Goal: Task Accomplishment & Management: Complete application form

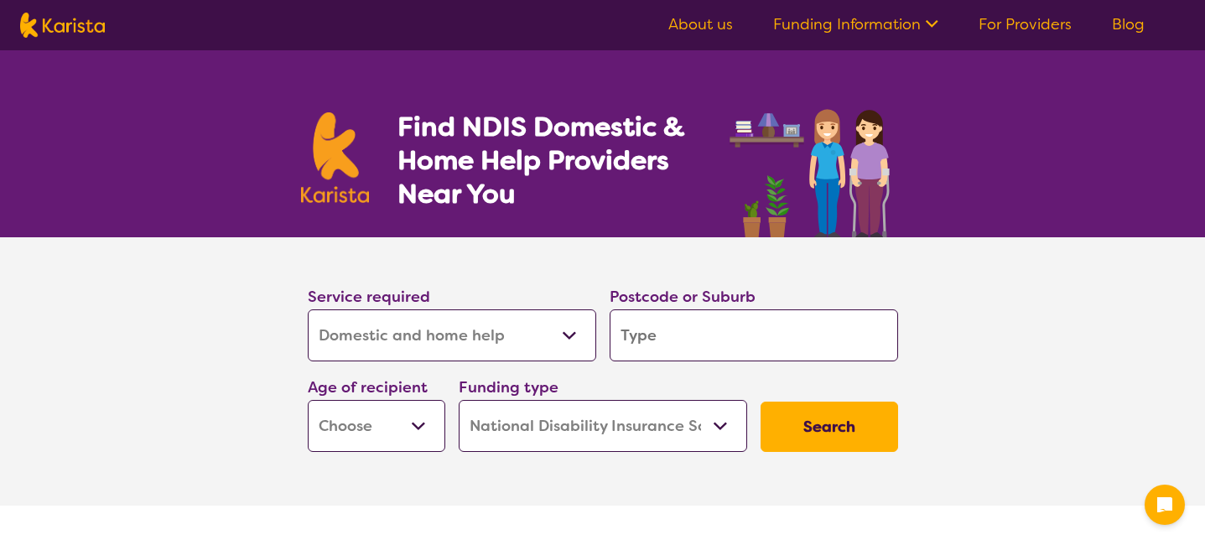
select select "Domestic and home help"
select select "NDIS"
select select "Domestic and home help"
select select "NDIS"
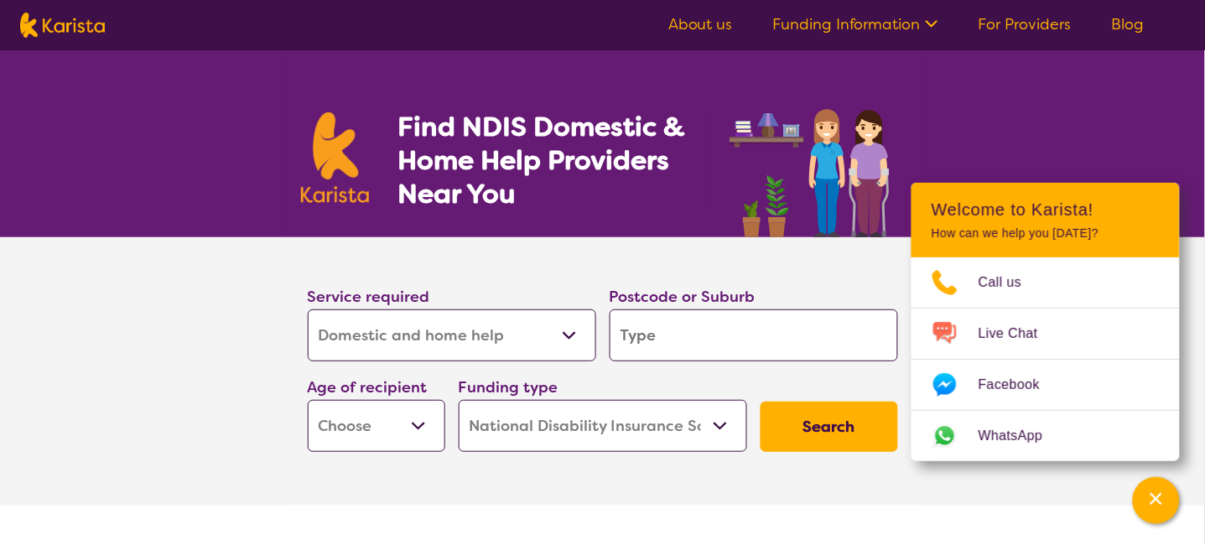
click at [717, 340] on input "search" at bounding box center [754, 335] width 289 height 52
type input "2"
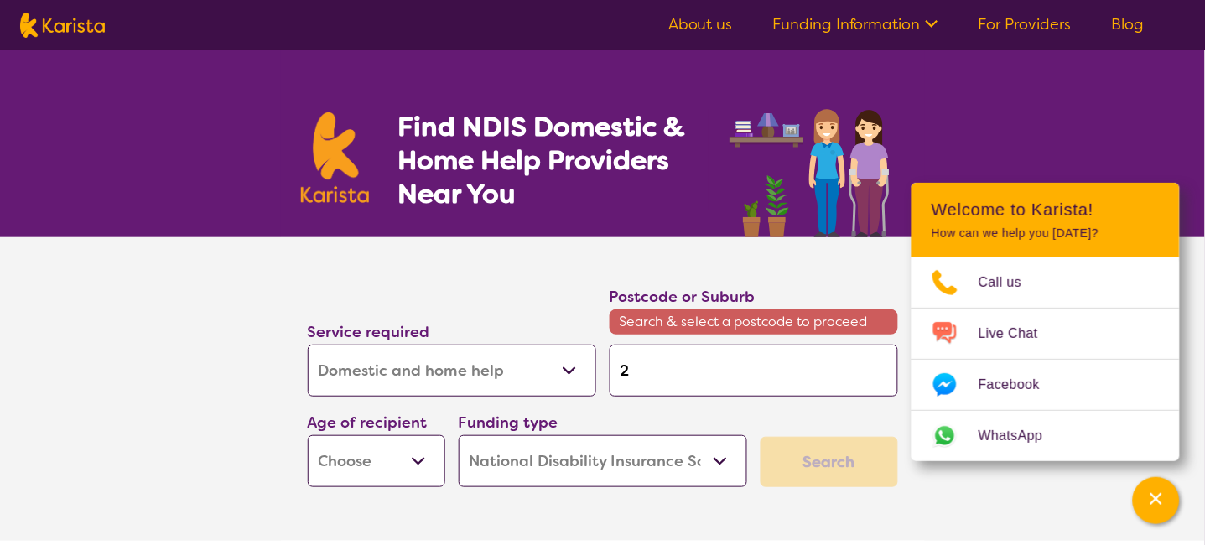
type input "25"
type input "252"
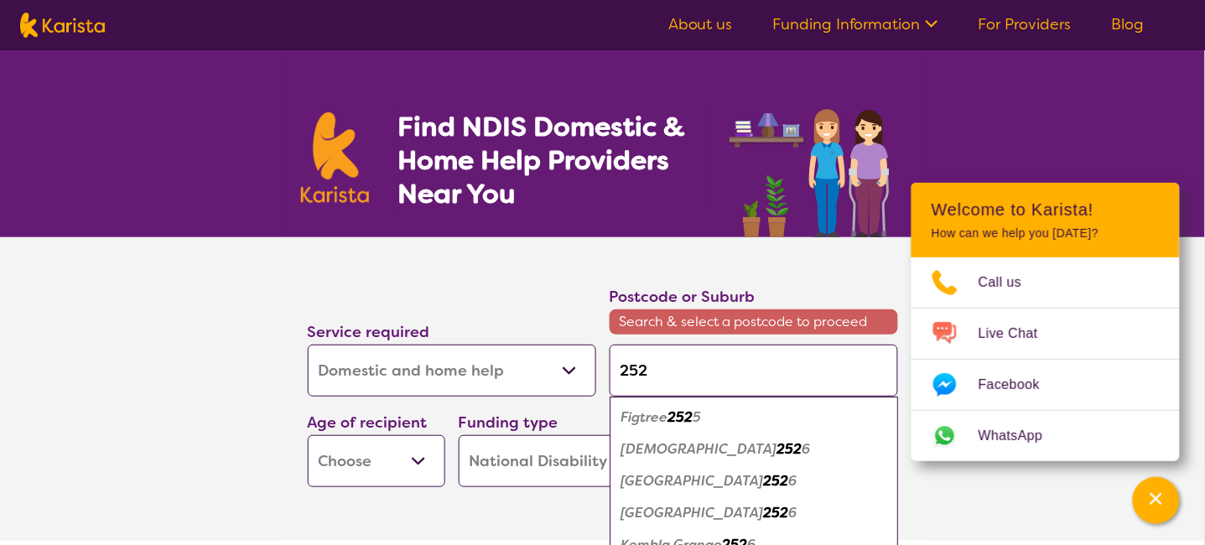
type input "2526"
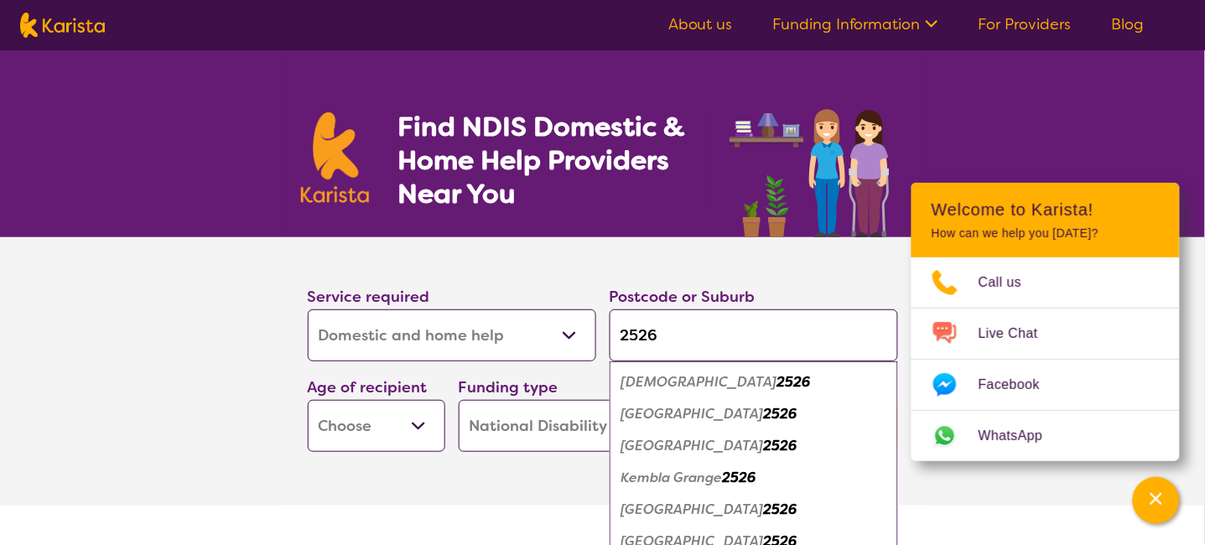
scroll to position [112, 0]
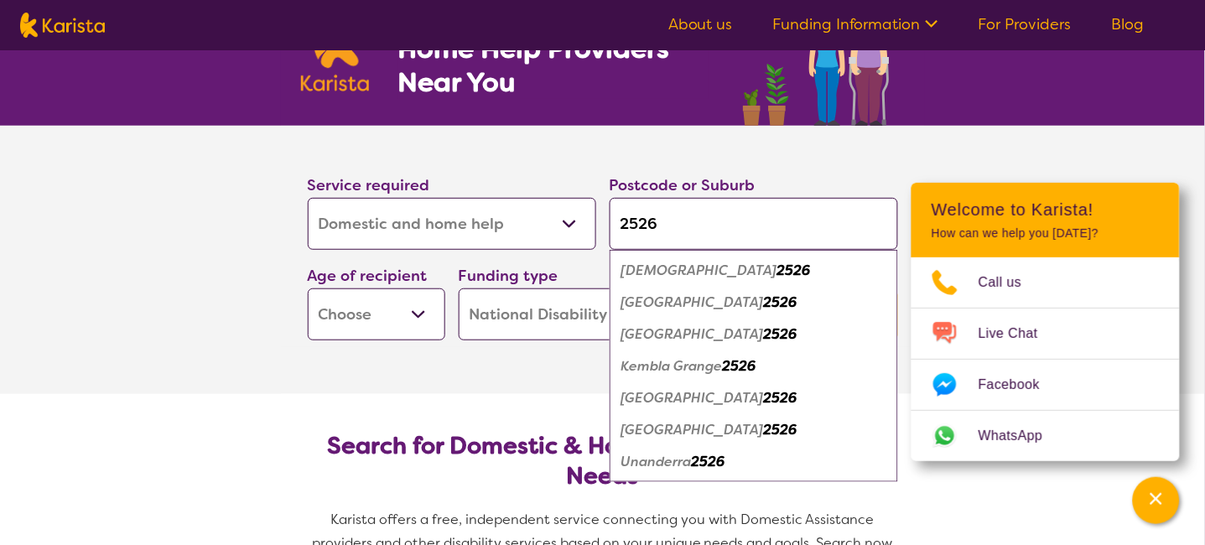
type input "2526"
click at [634, 466] on em "Unanderra" at bounding box center [656, 462] width 70 height 18
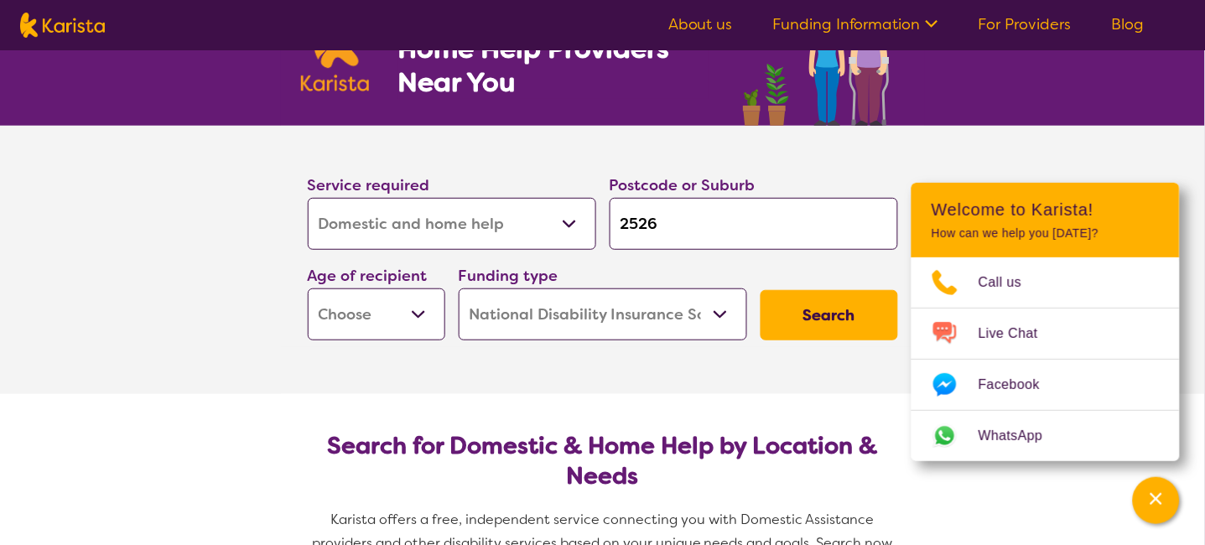
click at [403, 321] on select "Early Childhood - 0 to 9 Child - 10 to 11 Adolescent - 12 to 17 Adult - 18 to 6…" at bounding box center [377, 315] width 138 height 52
select select "AD"
click at [308, 289] on select "Early Childhood - 0 to 9 Child - 10 to 11 Adolescent - 12 to 17 Adult - 18 to 6…" at bounding box center [377, 315] width 138 height 52
select select "AD"
click at [828, 314] on button "Search" at bounding box center [830, 315] width 138 height 50
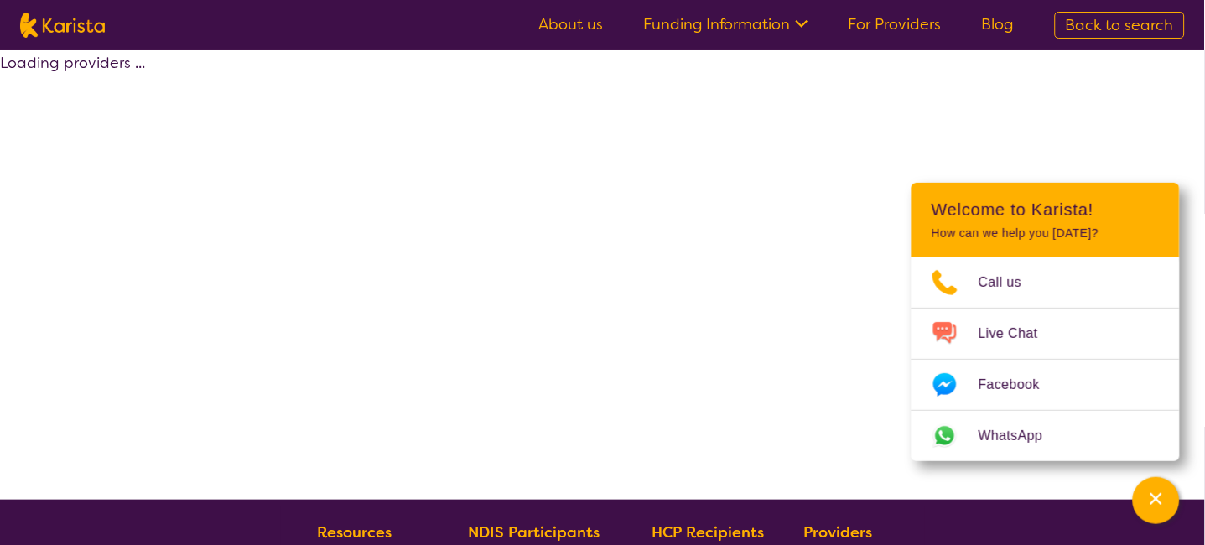
select select "NDIS"
select select "Domestic and home help"
select select "AD"
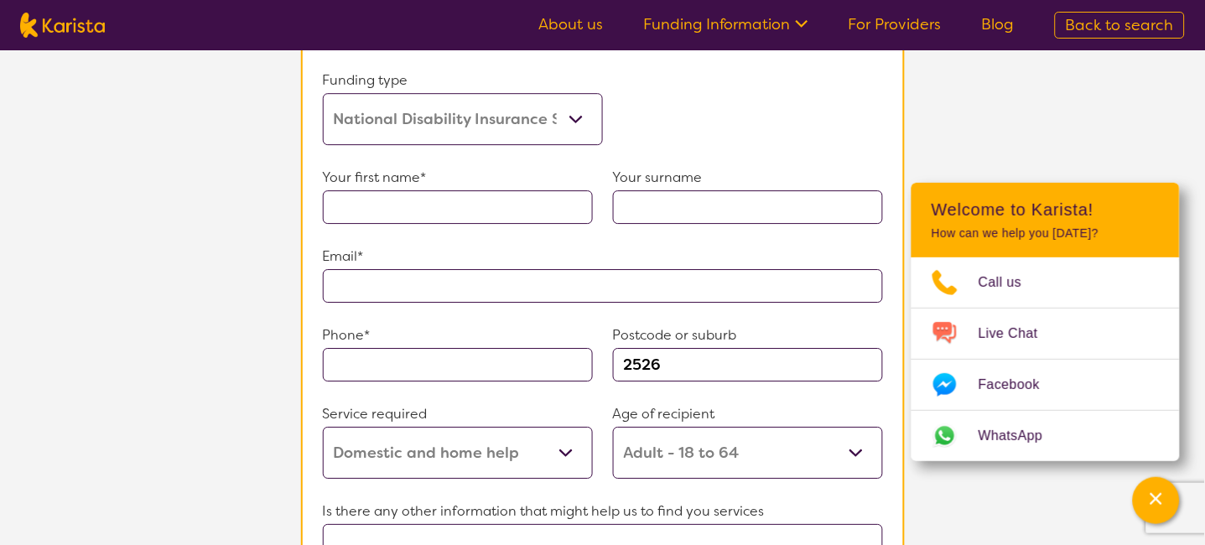
scroll to position [1006, 0]
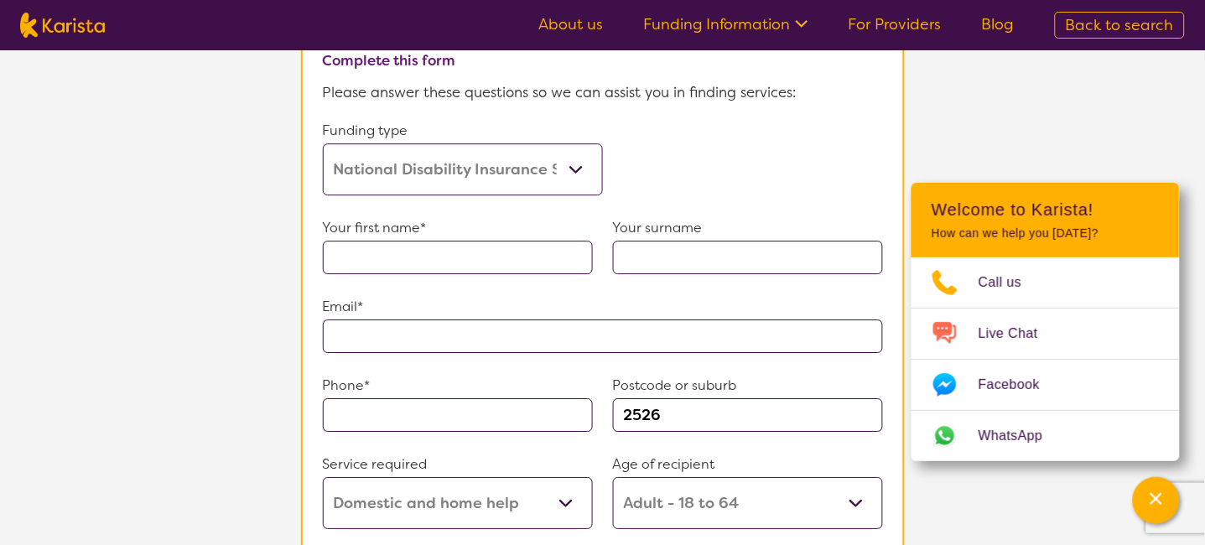
click at [475, 249] on input "text" at bounding box center [458, 258] width 270 height 34
type input "david"
click at [656, 252] on input "text" at bounding box center [748, 258] width 270 height 34
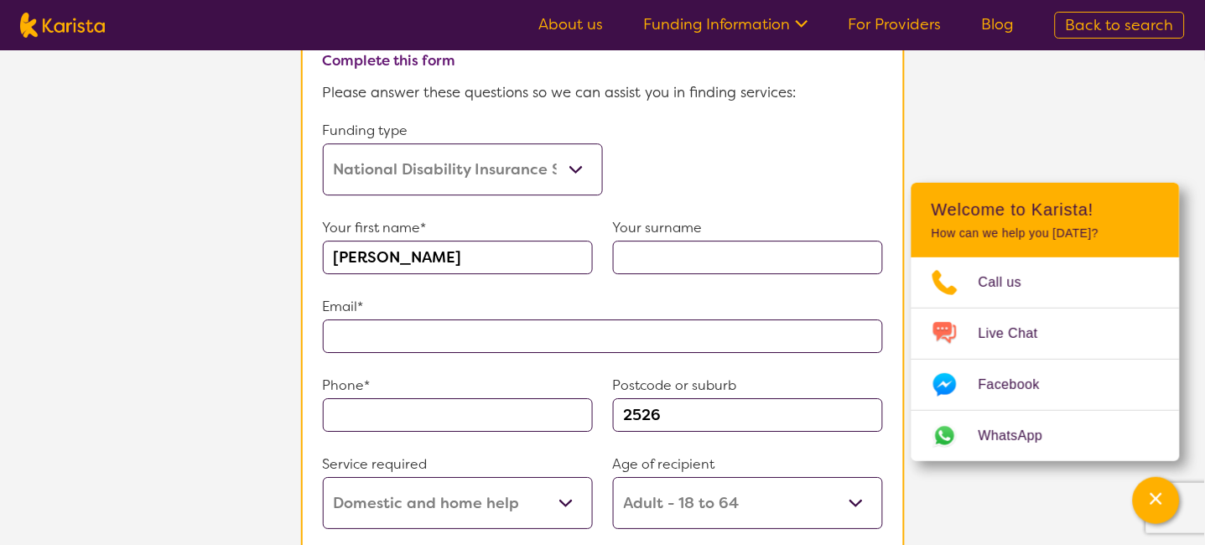
type input "owen"
click at [360, 325] on input "text" at bounding box center [603, 337] width 560 height 34
type input "**********"
click at [393, 402] on input "text" at bounding box center [458, 415] width 270 height 34
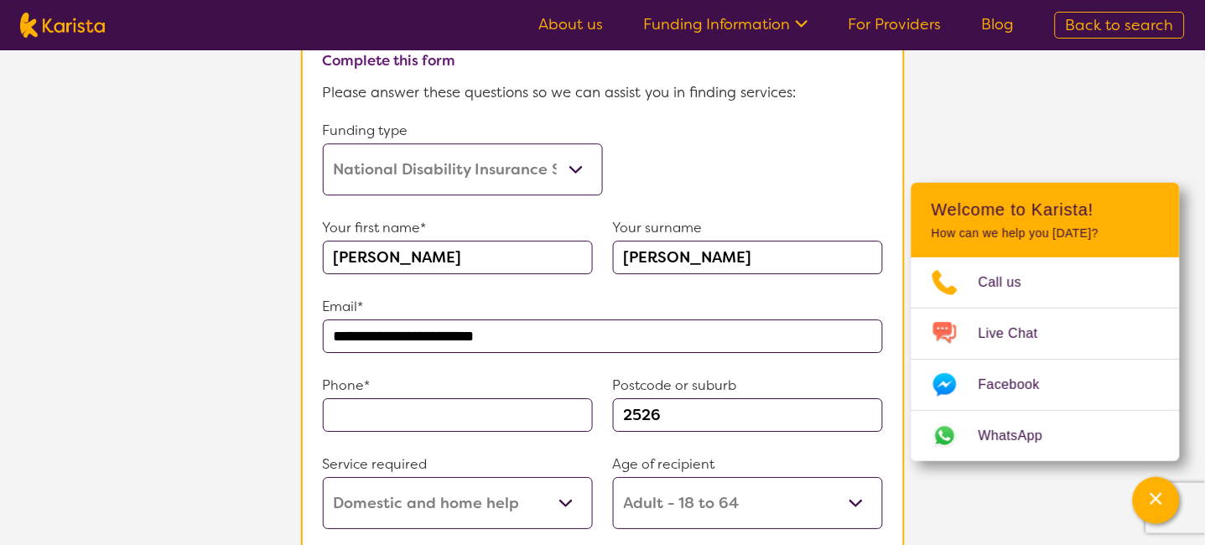
click at [393, 402] on input "text" at bounding box center [458, 415] width 270 height 34
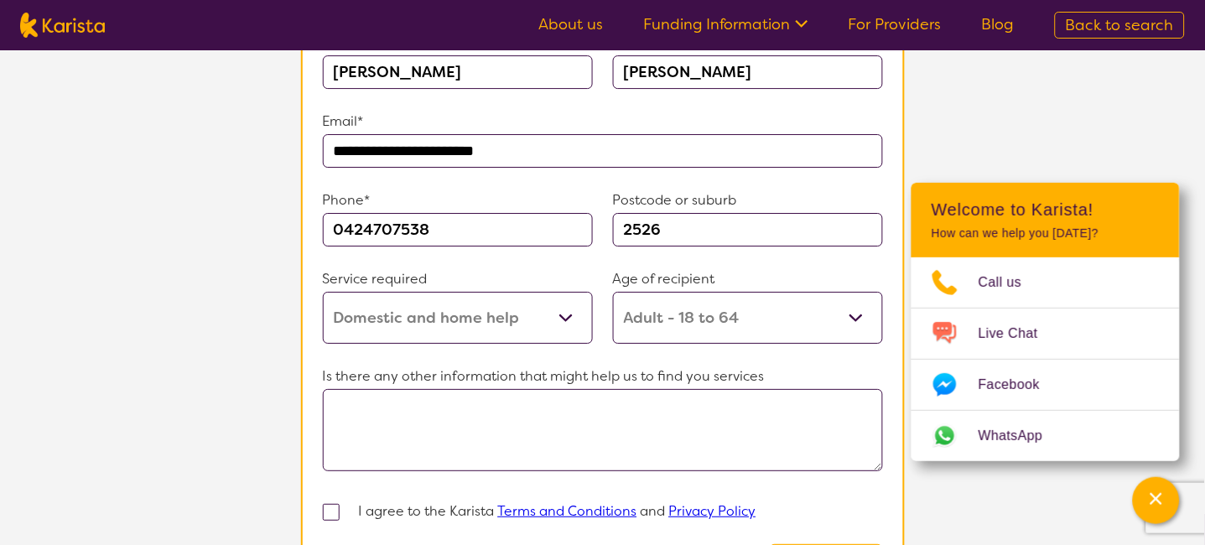
scroll to position [1230, 0]
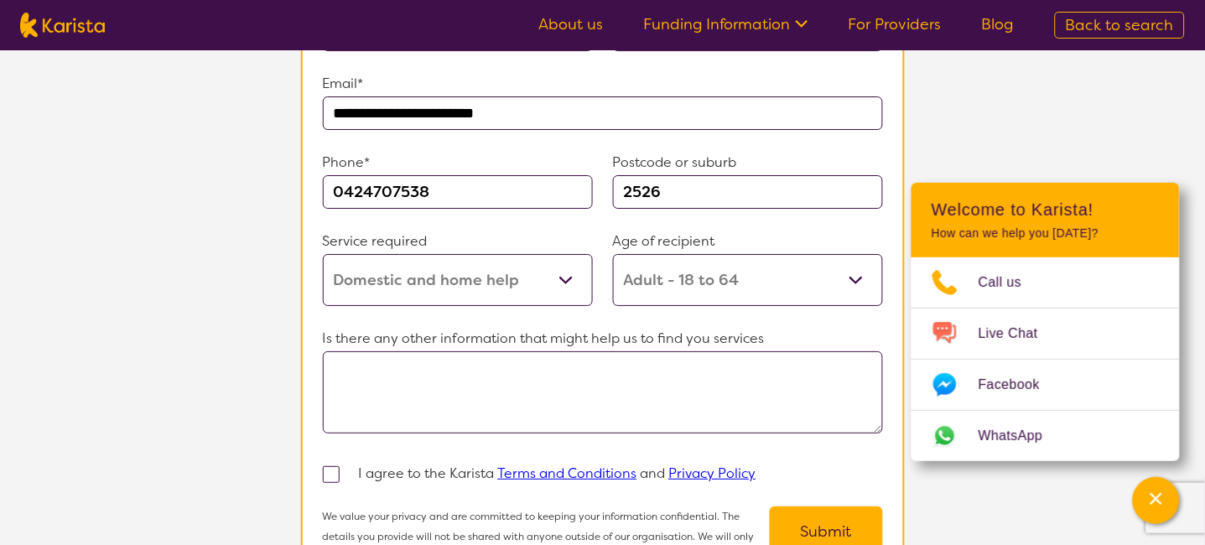
type input "0424707538"
click at [437, 373] on textarea at bounding box center [603, 392] width 560 height 82
click at [330, 466] on span at bounding box center [331, 474] width 17 height 17
click at [348, 468] on input "checkbox" at bounding box center [353, 473] width 11 height 11
checkbox input "true"
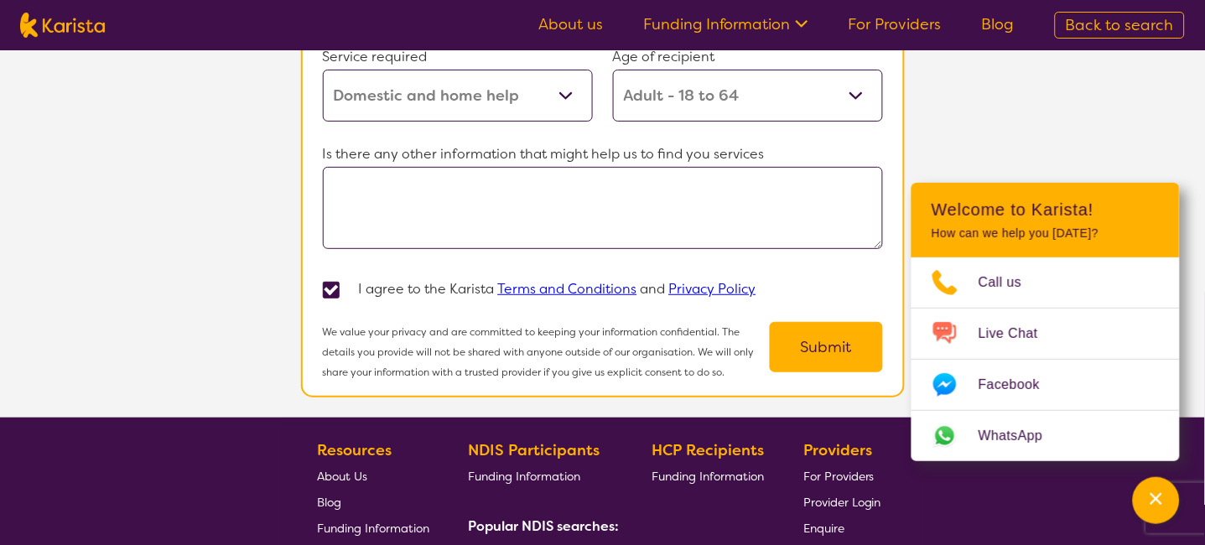
scroll to position [1453, 0]
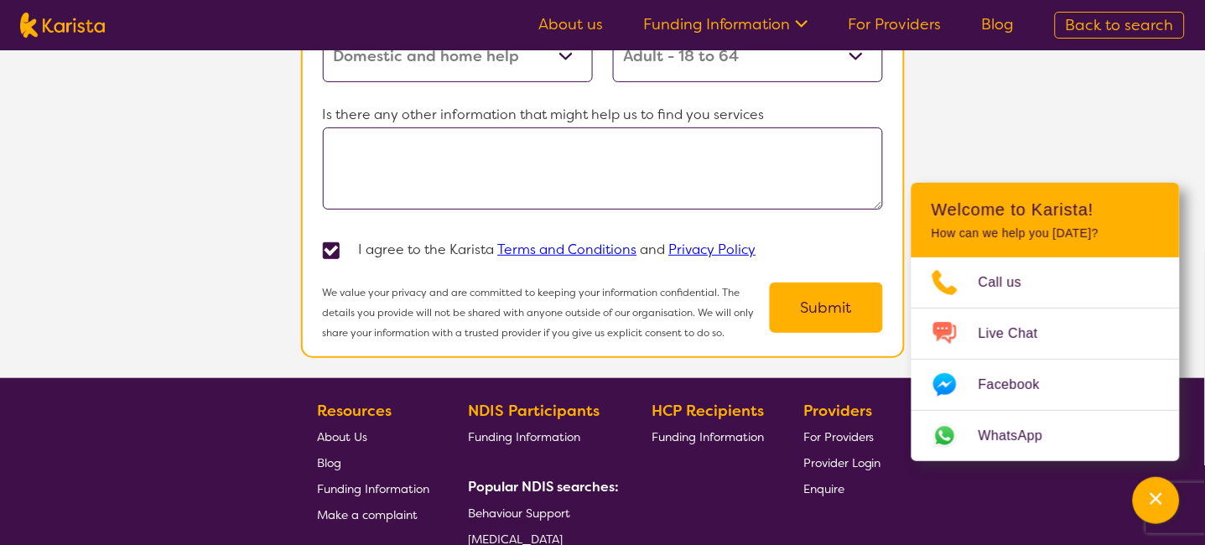
click at [817, 300] on button "Submit" at bounding box center [826, 308] width 113 height 50
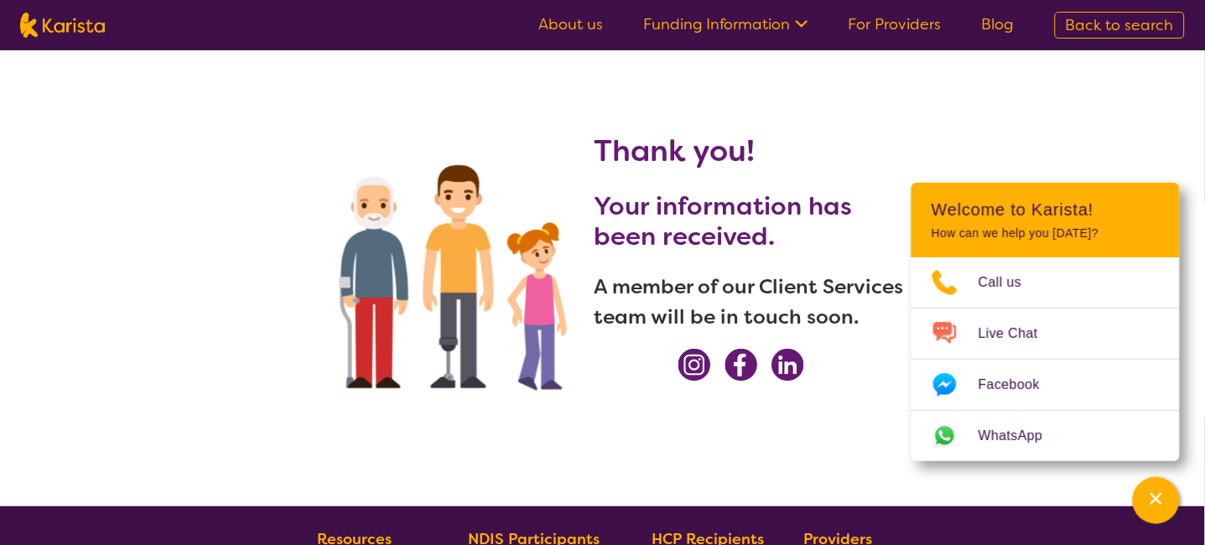
scroll to position [0, 0]
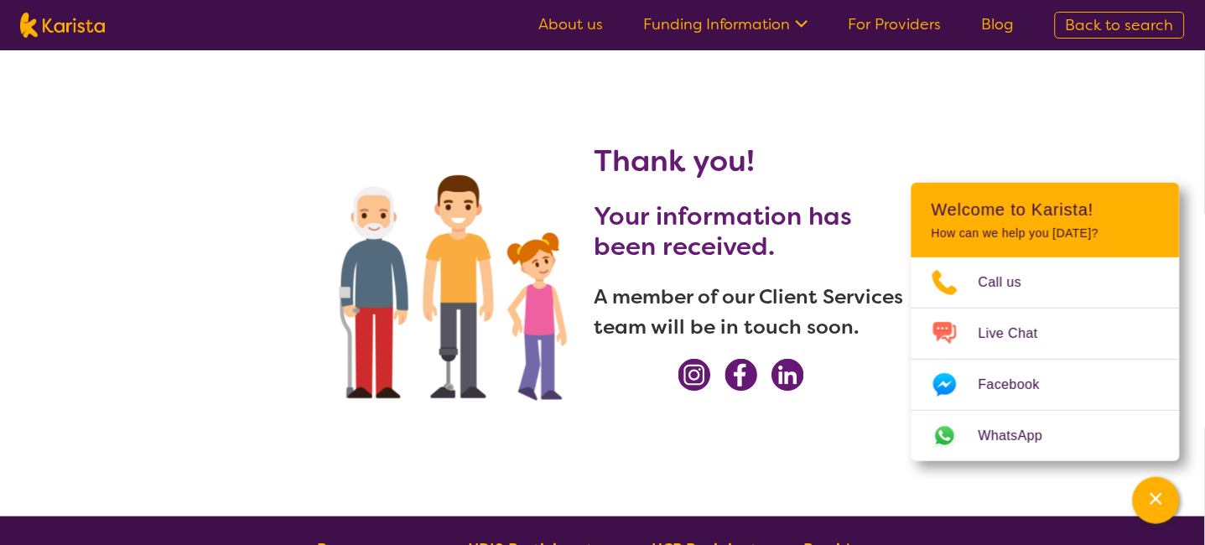
click at [573, 23] on link "About us" at bounding box center [570, 24] width 65 height 20
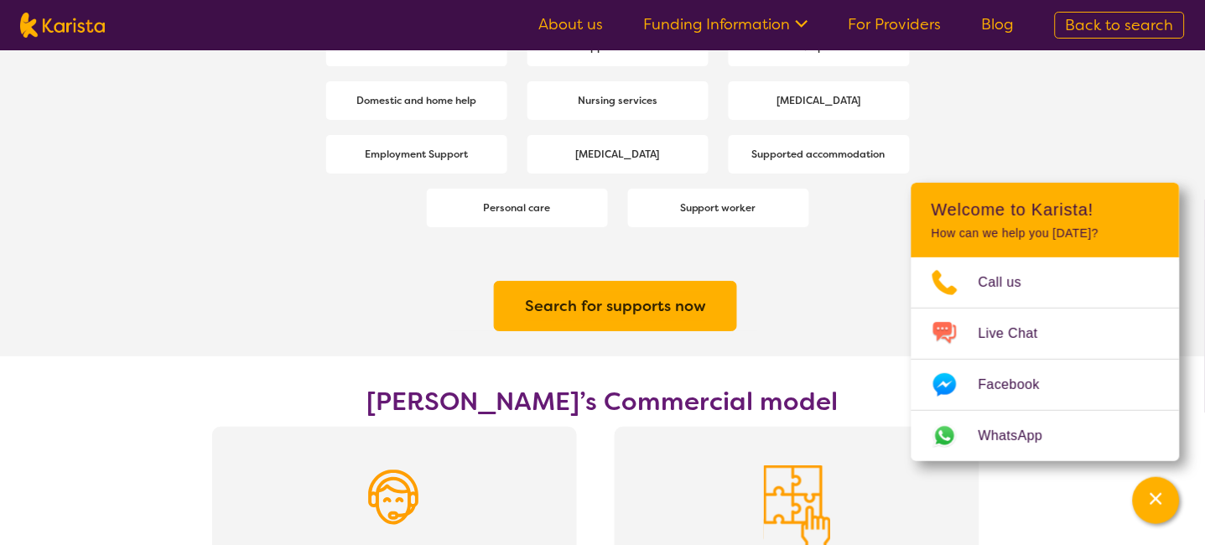
scroll to position [2571, 0]
click at [595, 305] on h2 "Search for supports now" at bounding box center [615, 307] width 181 height 30
select select "Domestic and home help"
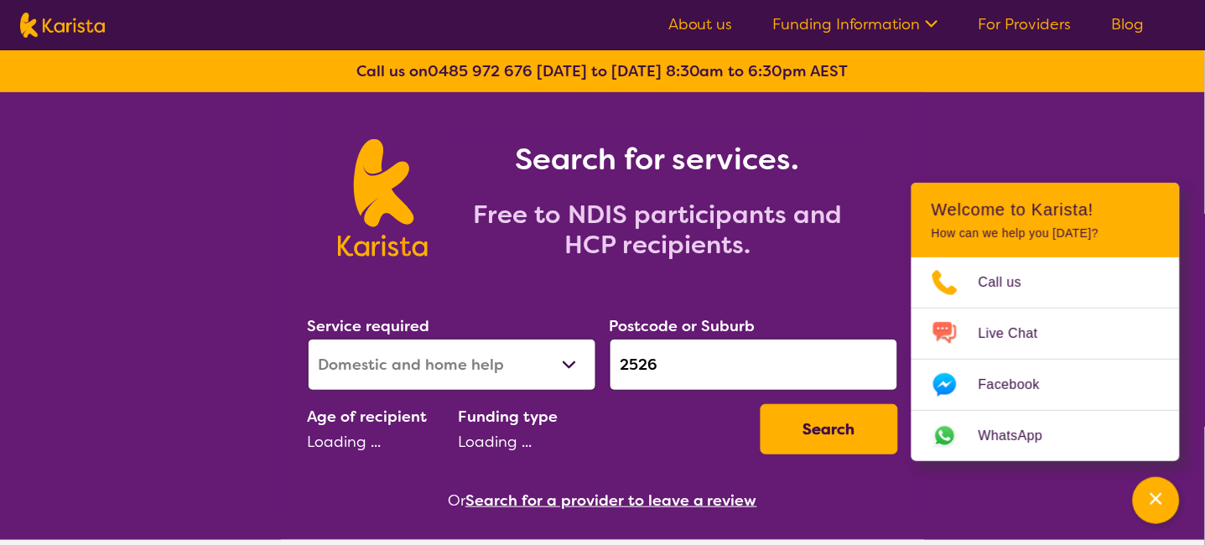
select select "AD"
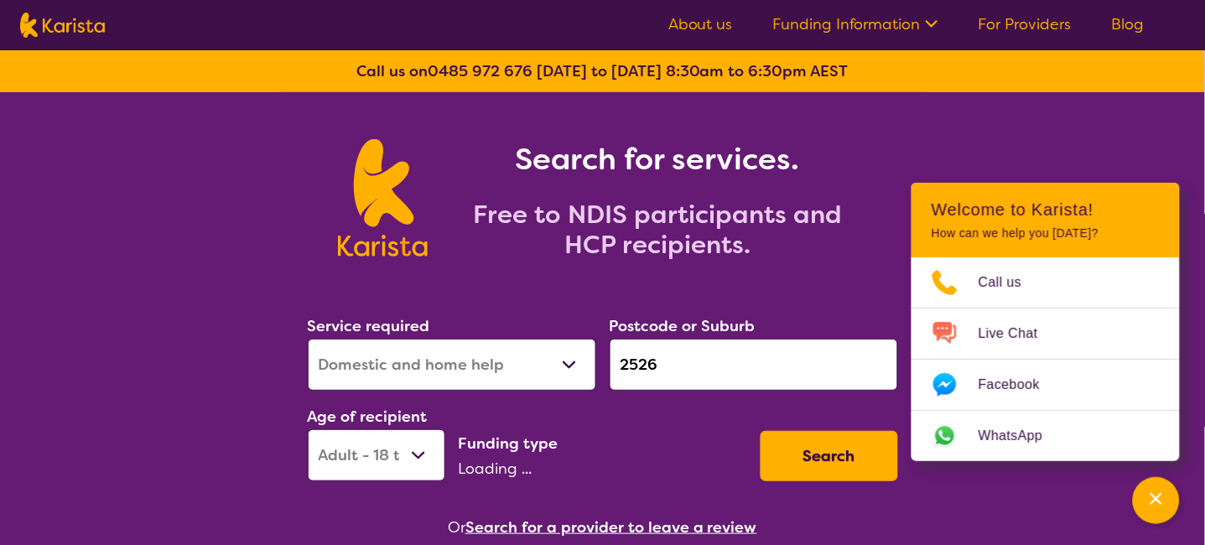
select select "NDIS"
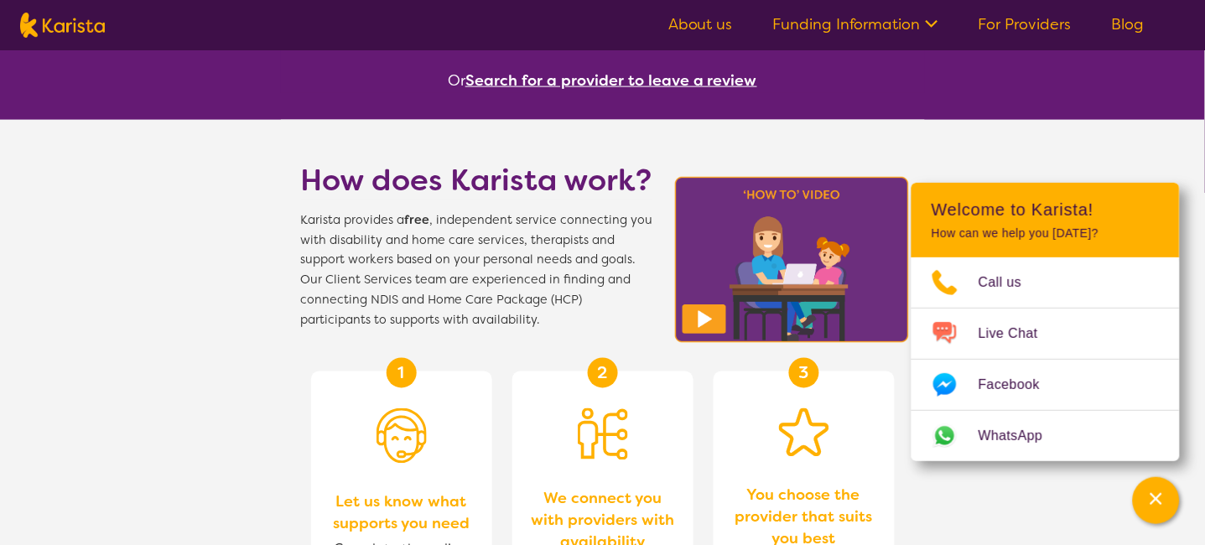
scroll to position [223, 0]
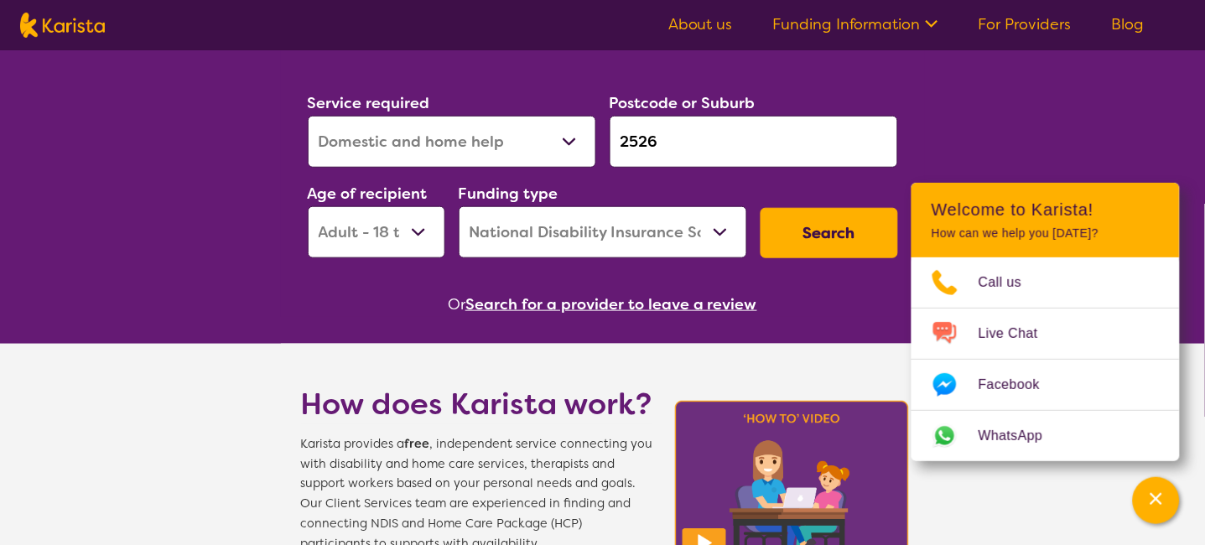
click at [533, 301] on button "Search for a provider to leave a review" at bounding box center [611, 304] width 292 height 25
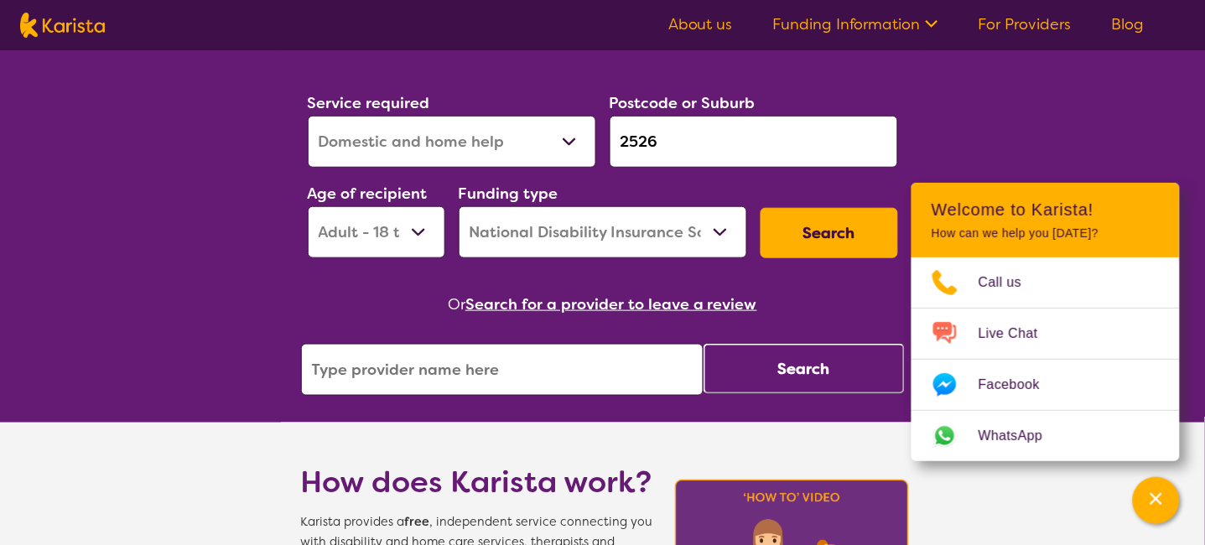
click at [533, 301] on button "Search for a provider to leave a review" at bounding box center [611, 304] width 292 height 25
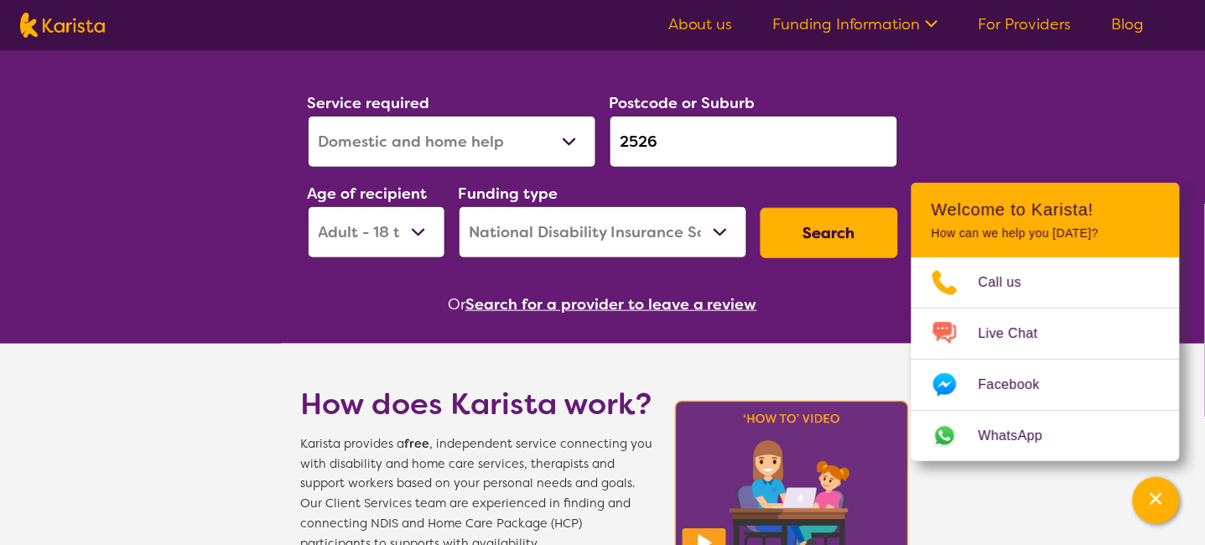
click at [533, 301] on button "Search for a provider to leave a review" at bounding box center [611, 304] width 292 height 25
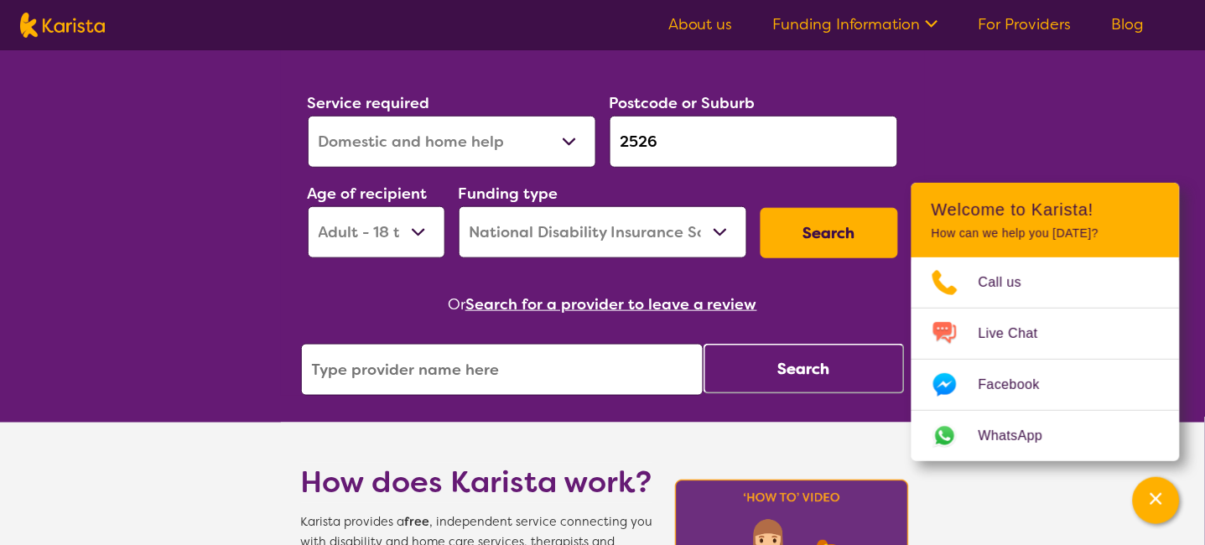
click at [792, 368] on button "Search" at bounding box center [804, 369] width 201 height 50
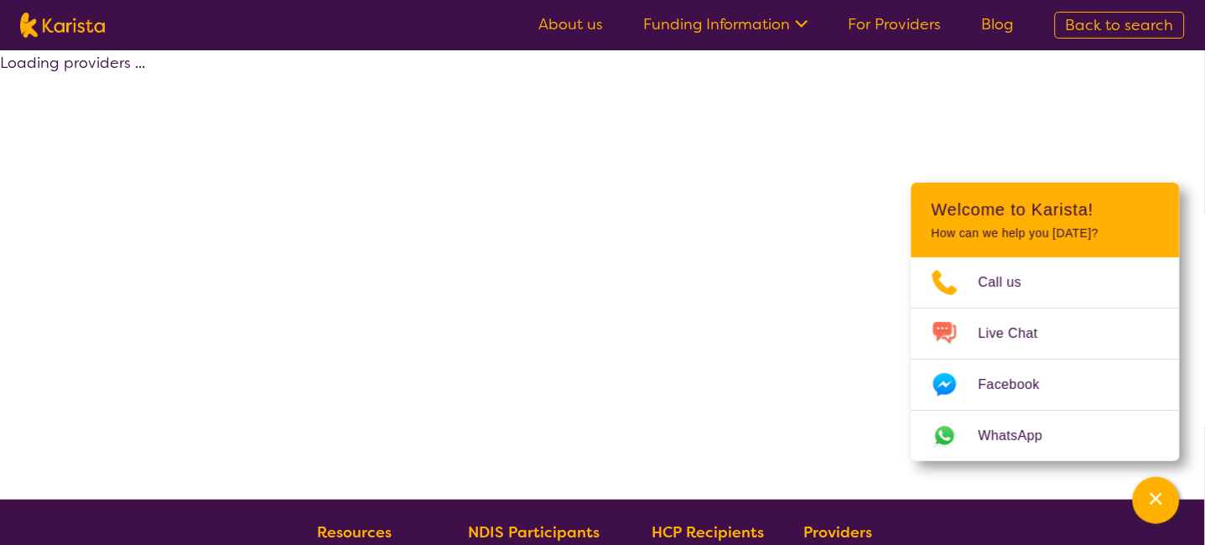
select select "by_score"
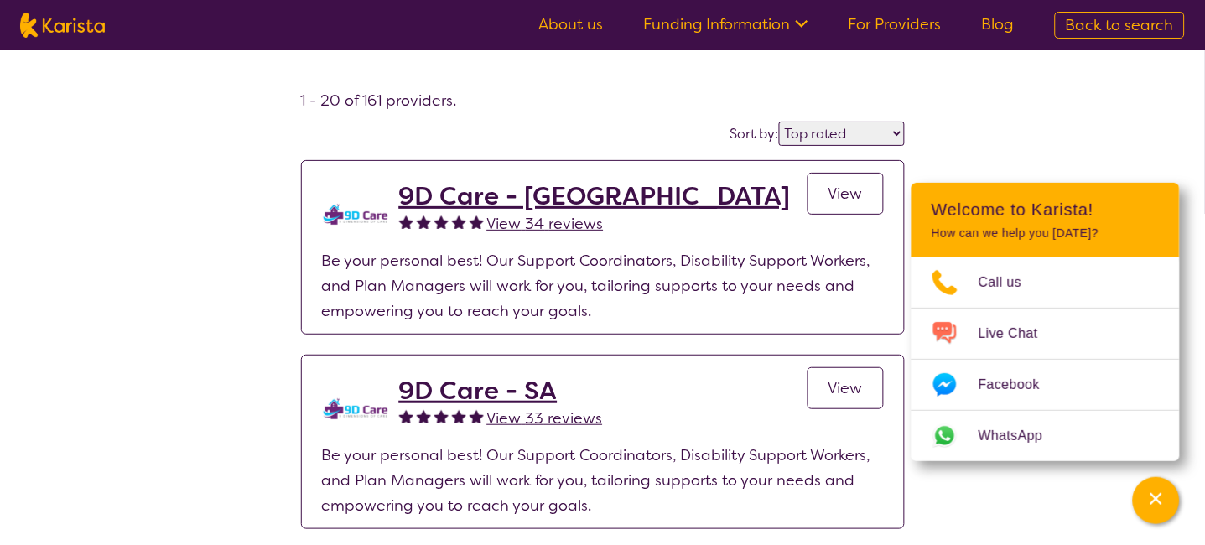
click at [891, 137] on select "Highly reviewed Top rated" at bounding box center [842, 134] width 126 height 24
